Goal: Browse casually

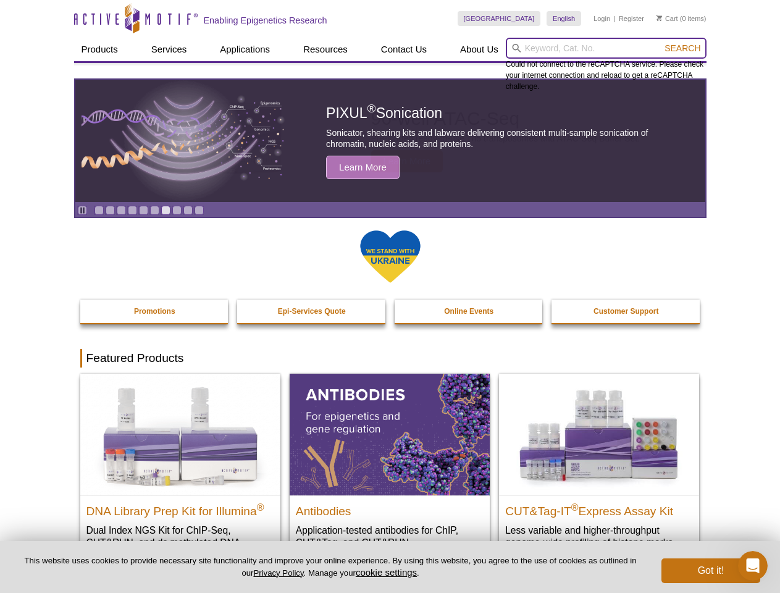
click at [606, 48] on input "search" at bounding box center [606, 48] width 201 height 21
click at [683, 48] on span "Search" at bounding box center [683, 48] width 36 height 10
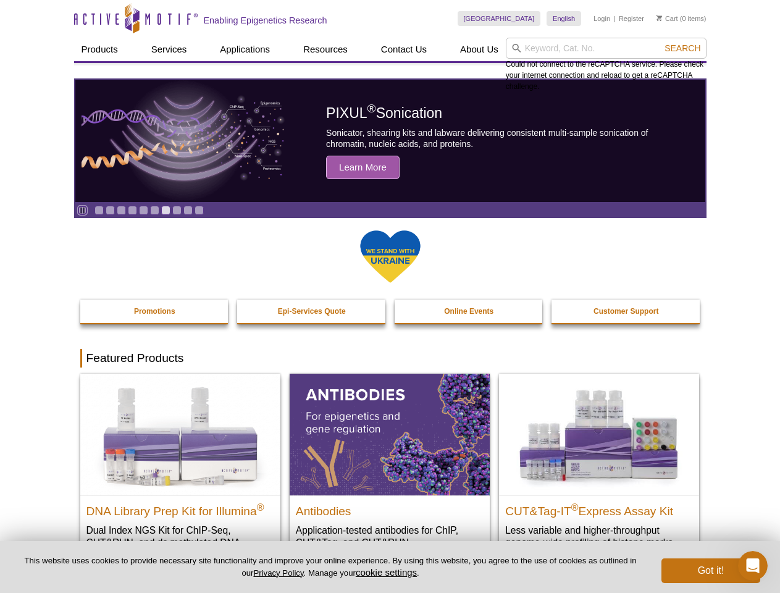
click at [82, 210] on icon "Pause" at bounding box center [82, 210] width 8 height 8
click at [99, 210] on link "Go to slide 1" at bounding box center [99, 210] width 9 height 9
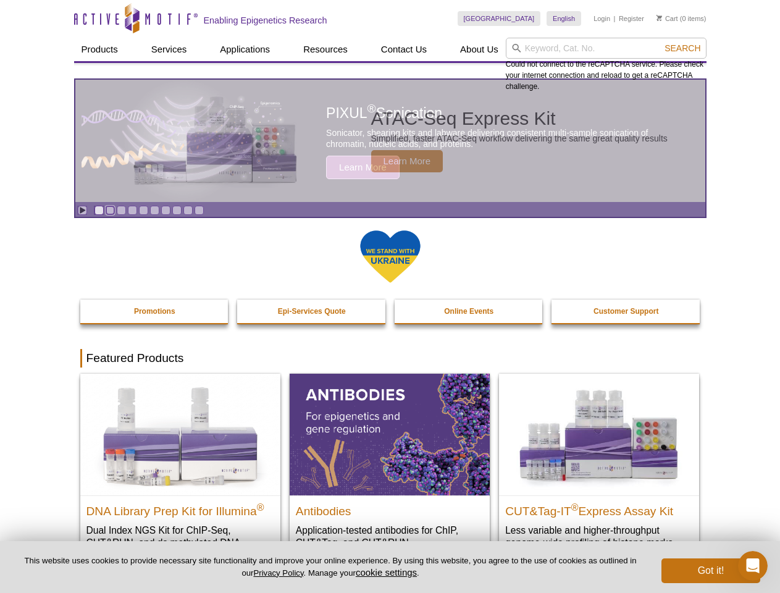
click at [110, 210] on link "Go to slide 2" at bounding box center [110, 210] width 9 height 9
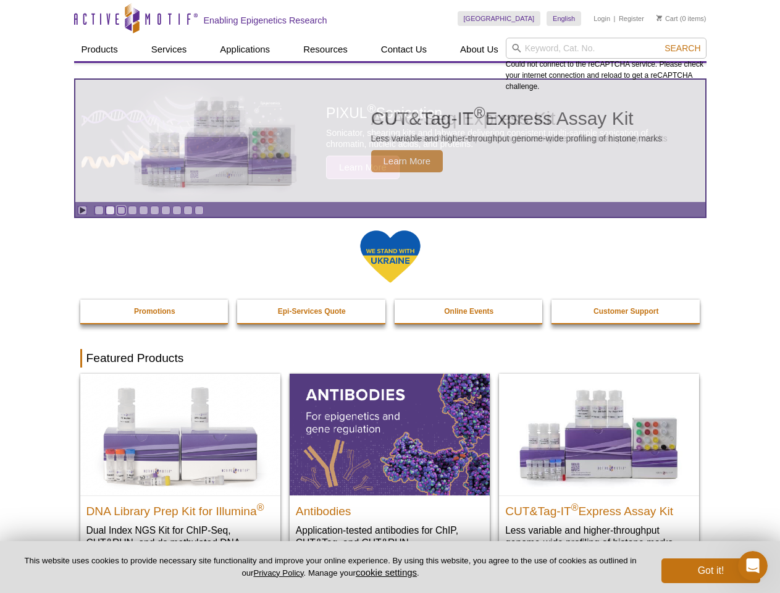
click at [121, 210] on link "Go to slide 3" at bounding box center [121, 210] width 9 height 9
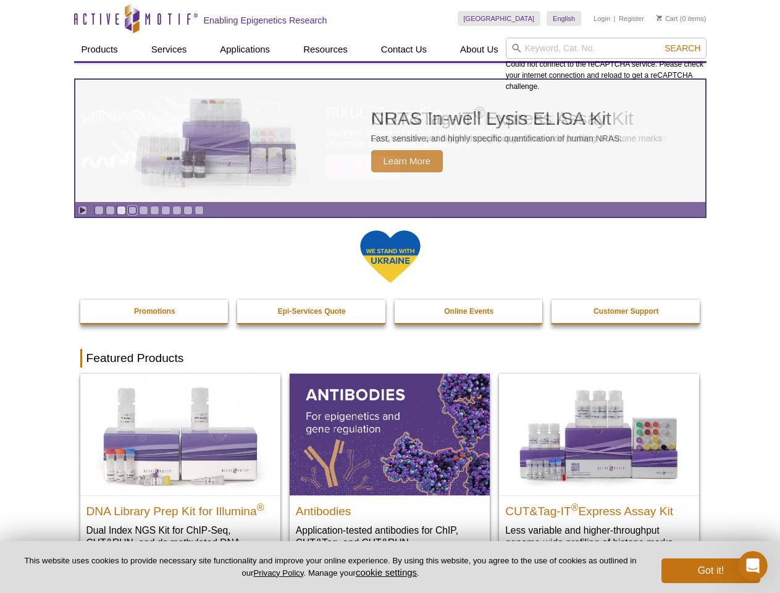
click at [132, 210] on link "Go to slide 4" at bounding box center [132, 210] width 9 height 9
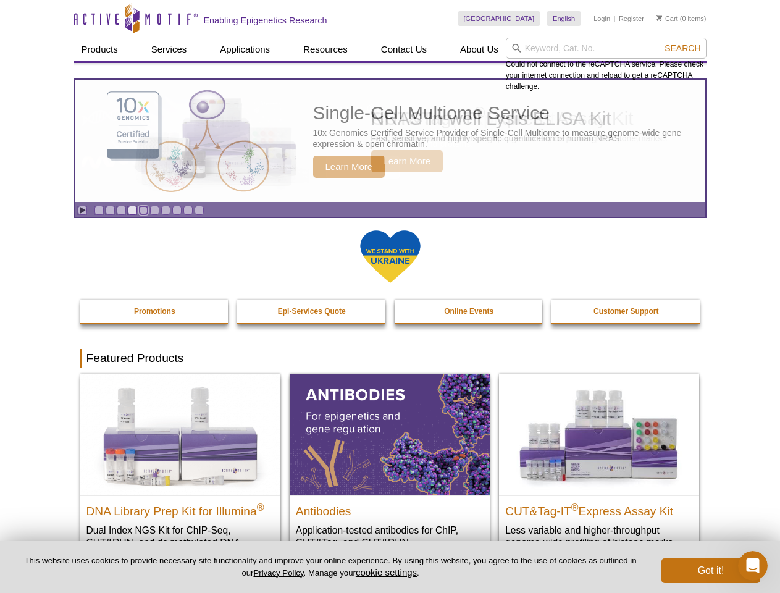
click at [143, 210] on link "Go to slide 5" at bounding box center [143, 210] width 9 height 9
